Goal: Navigation & Orientation: Find specific page/section

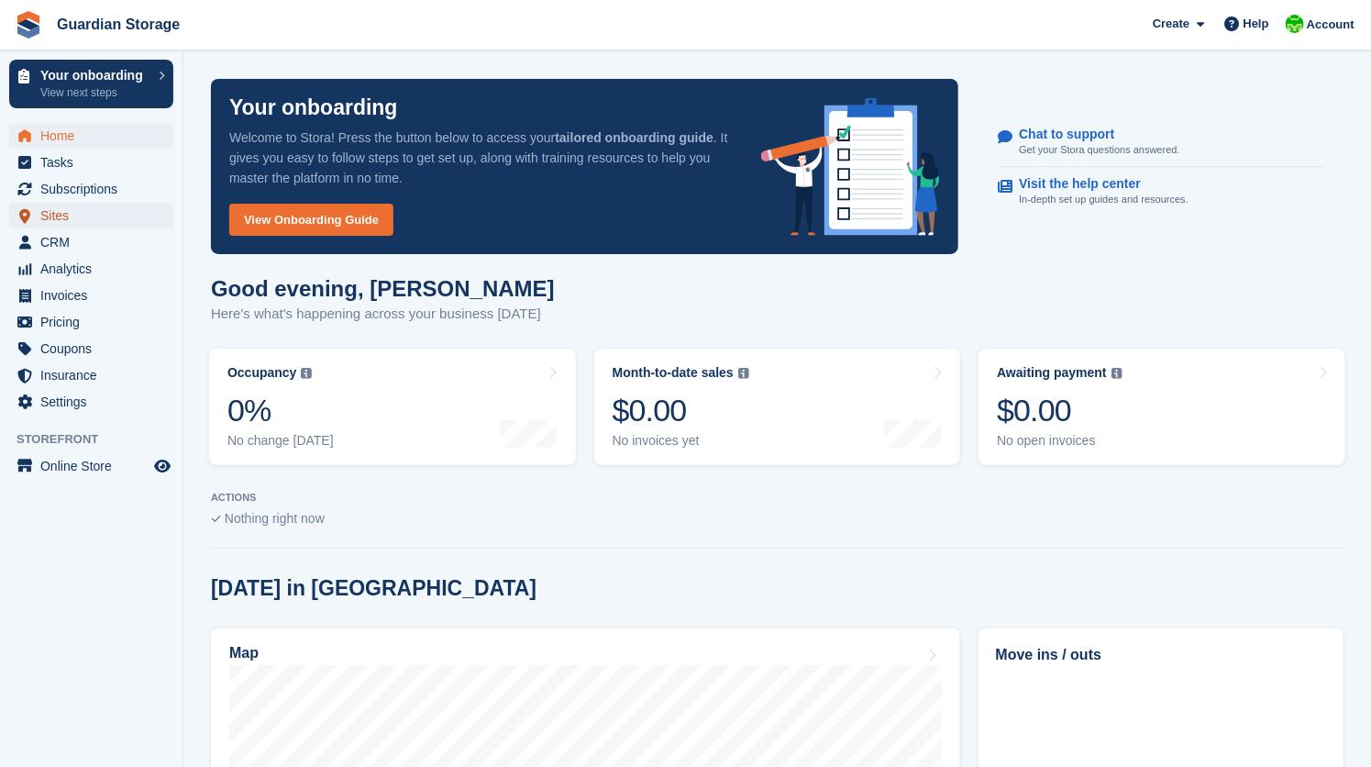
click at [61, 214] on span "Sites" at bounding box center [95, 216] width 110 height 26
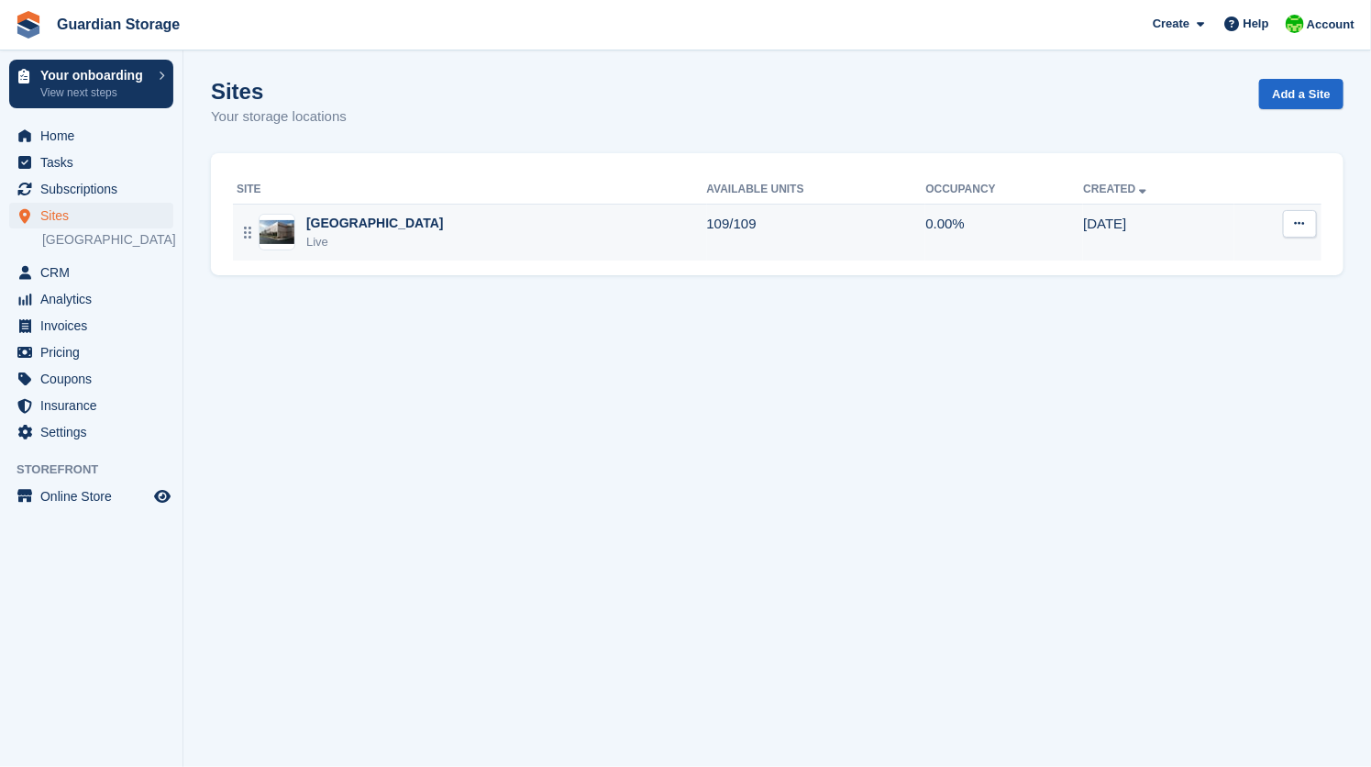
click at [345, 225] on div "[GEOGRAPHIC_DATA]" at bounding box center [375, 223] width 138 height 19
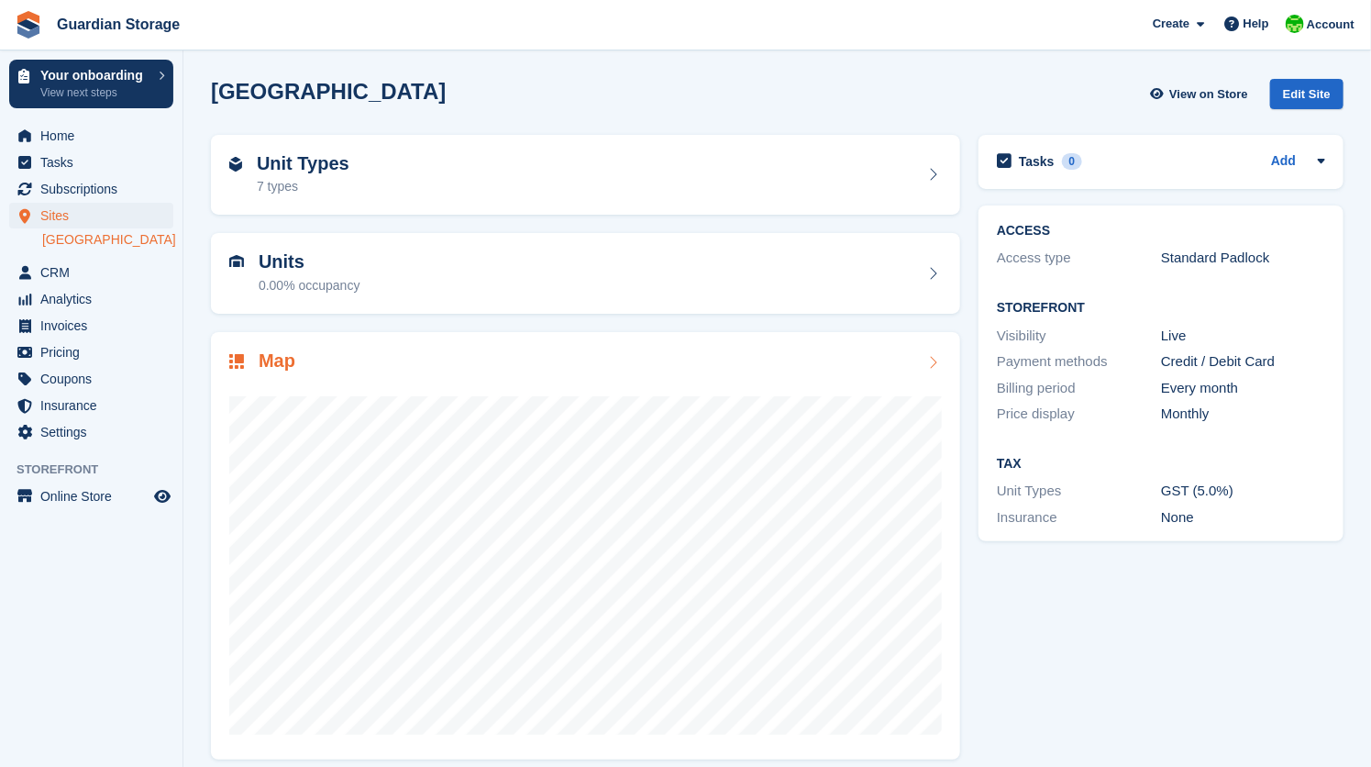
scroll to position [15, 0]
